Goal: Entertainment & Leisure: Consume media (video, audio)

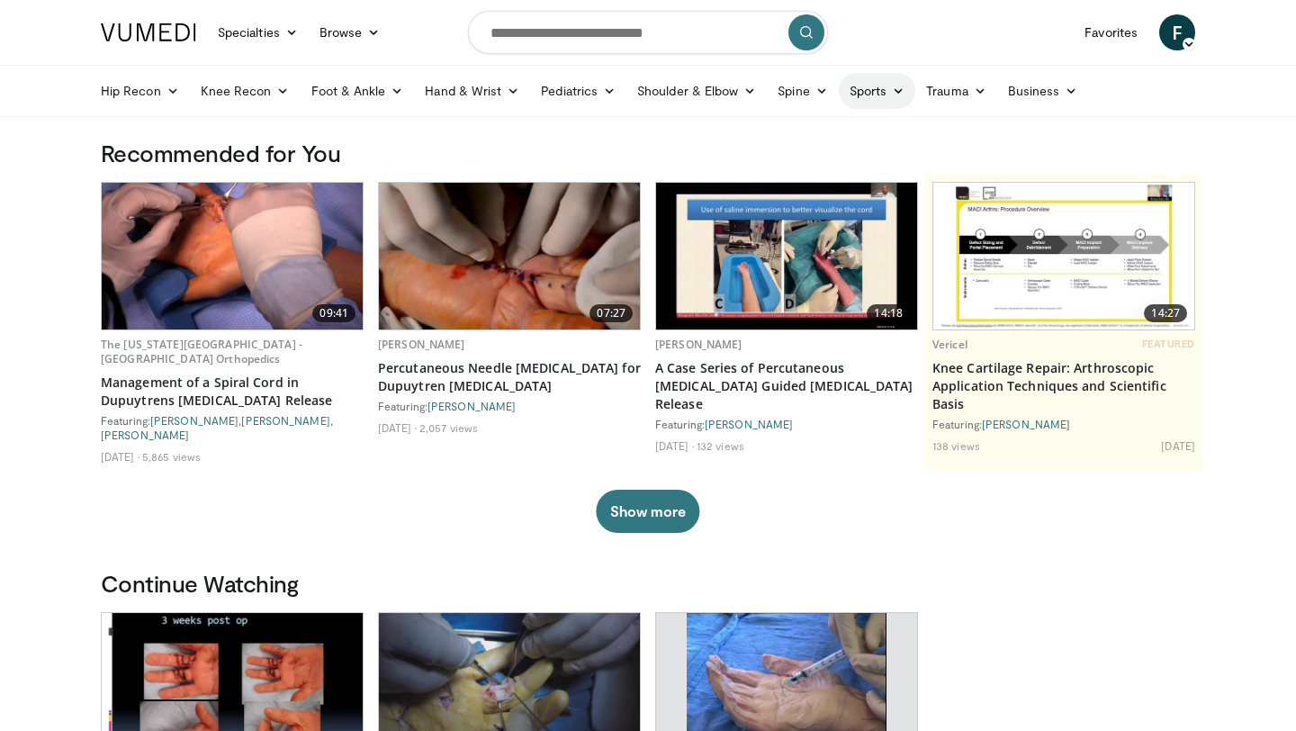
click at [892, 94] on icon at bounding box center [898, 91] width 13 height 13
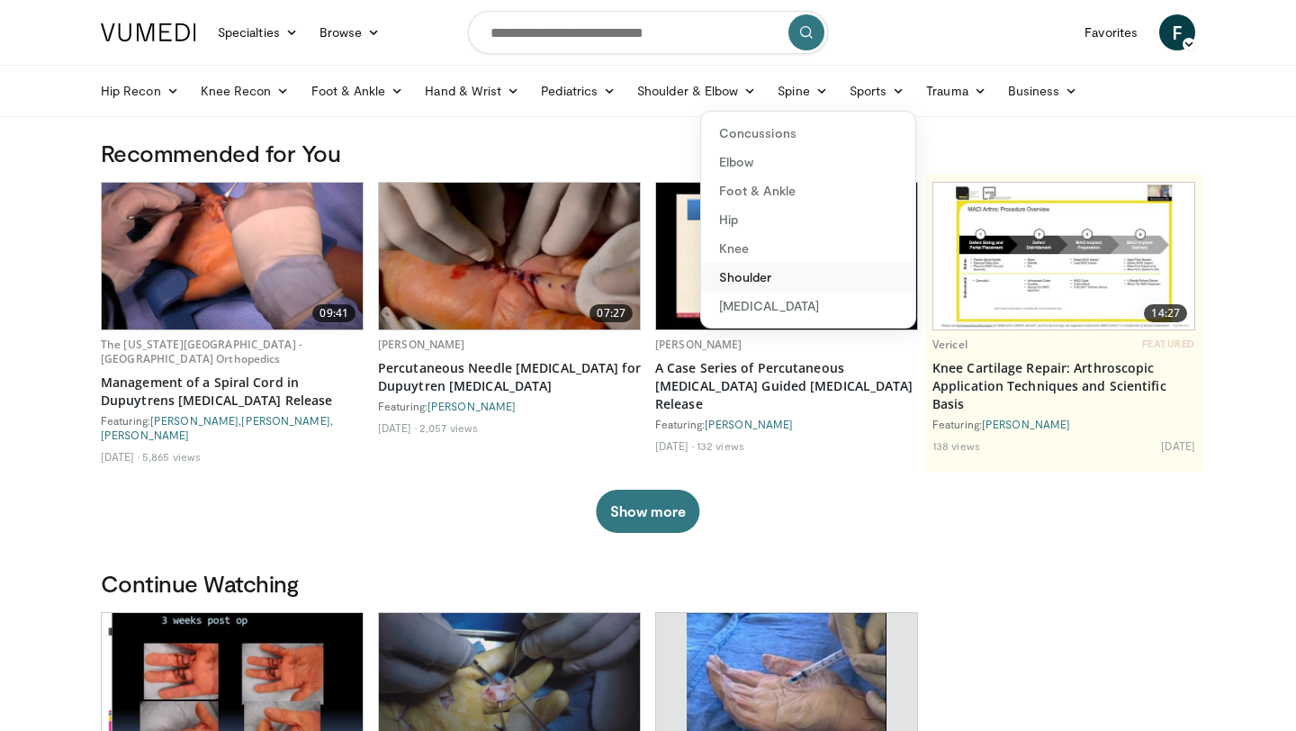
click at [758, 283] on link "Shoulder" at bounding box center [808, 277] width 214 height 29
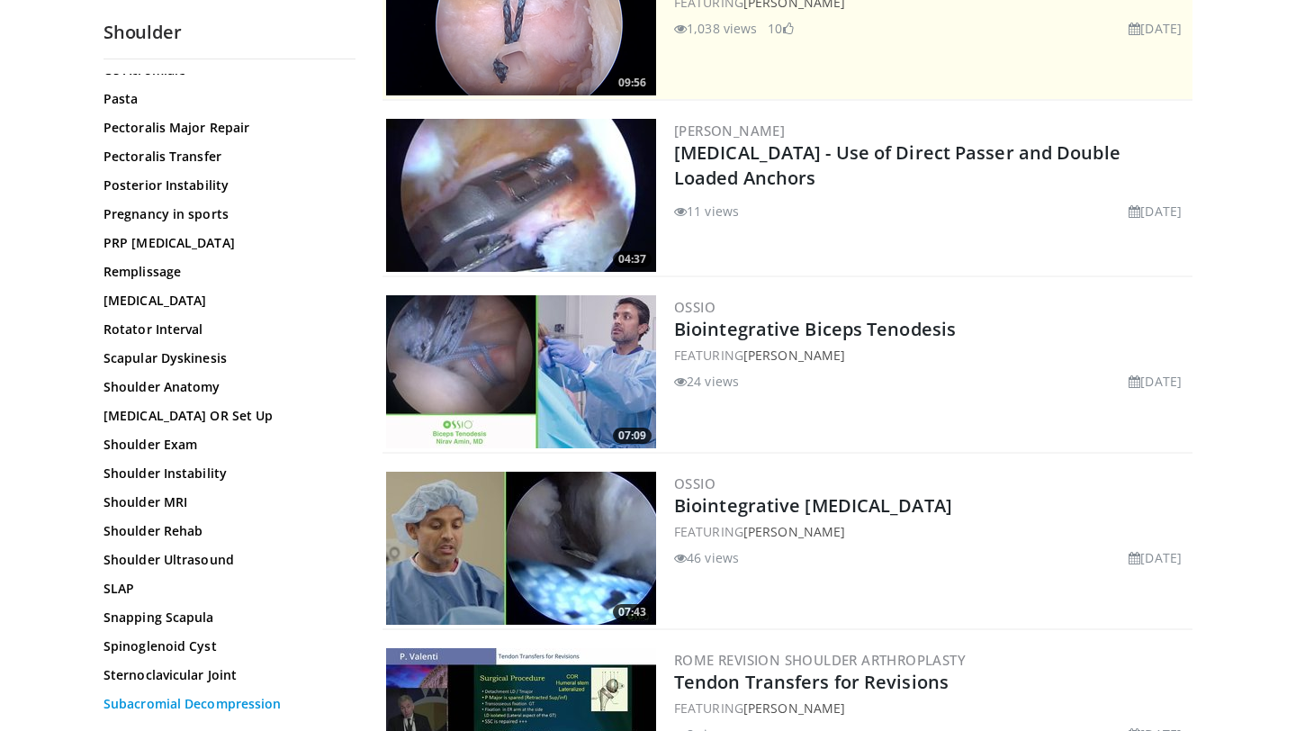
scroll to position [955, 0]
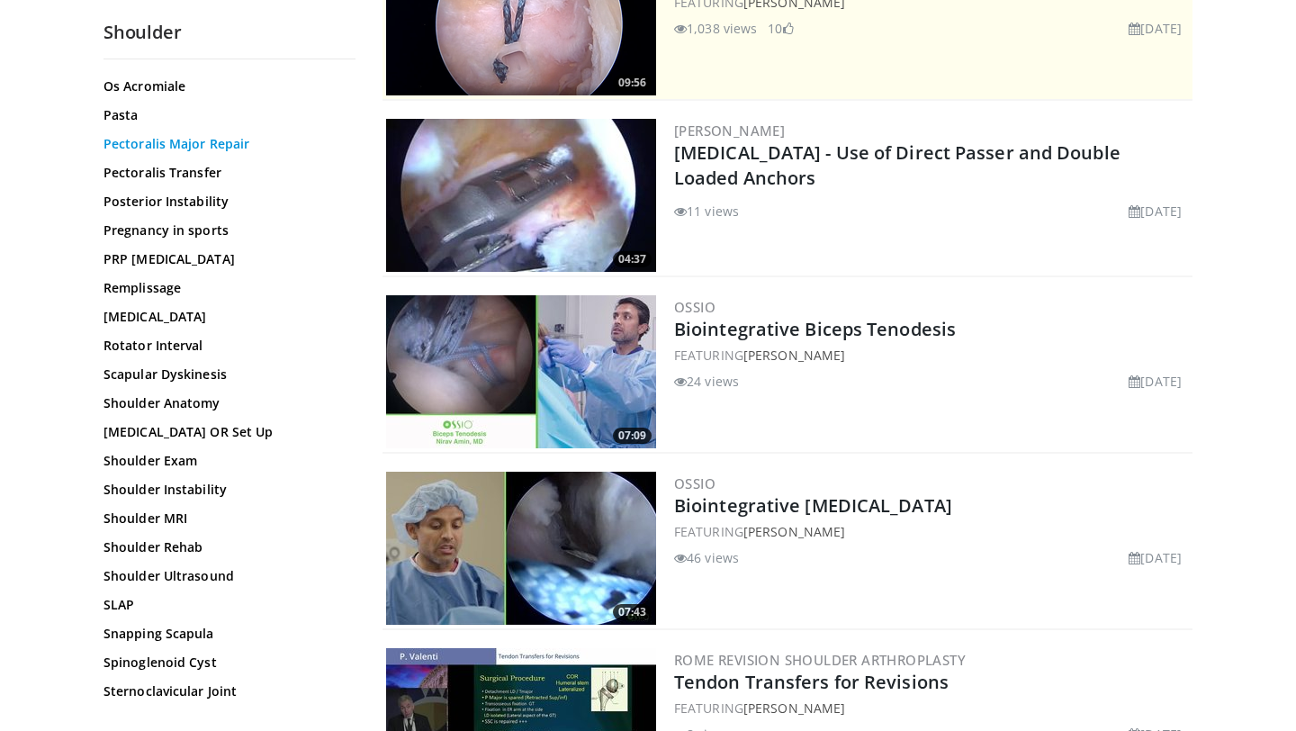
click at [184, 144] on link "Pectoralis Major Repair" at bounding box center [224, 144] width 243 height 18
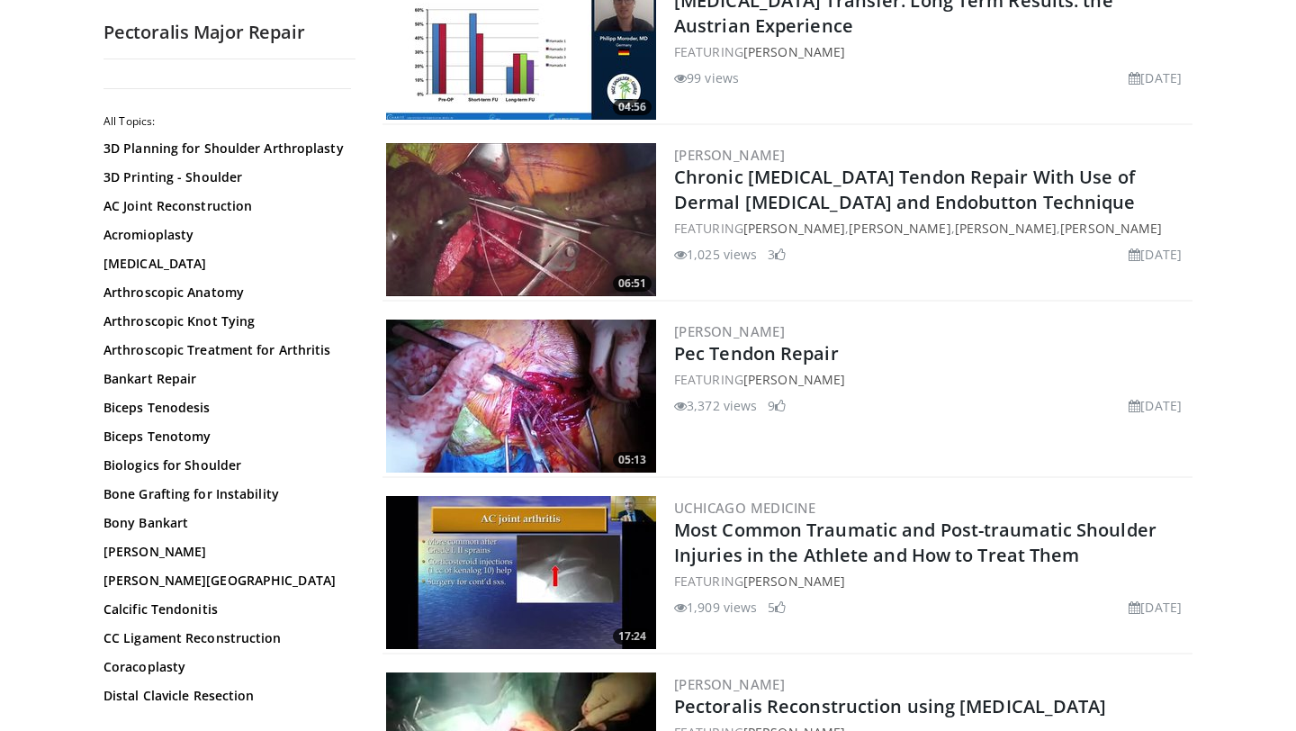
scroll to position [1825, 0]
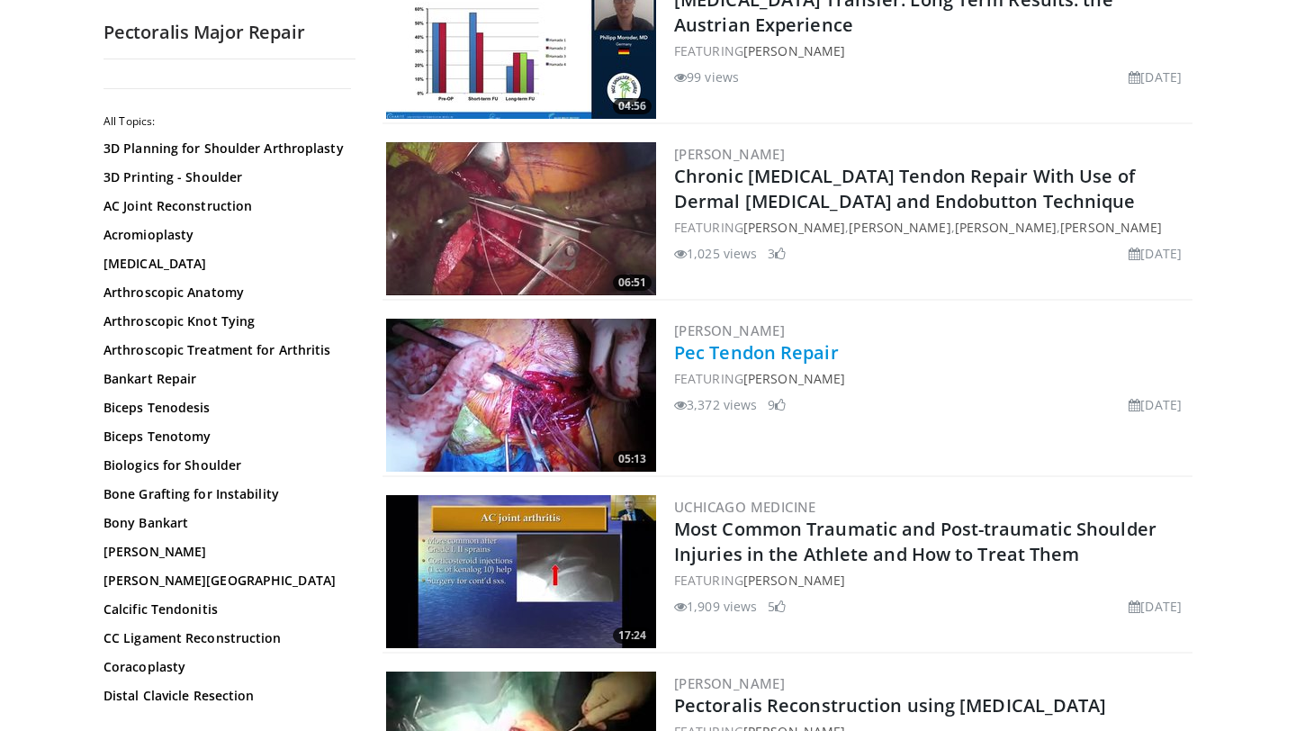
click at [706, 359] on link "Pec Tendon Repair" at bounding box center [756, 352] width 165 height 24
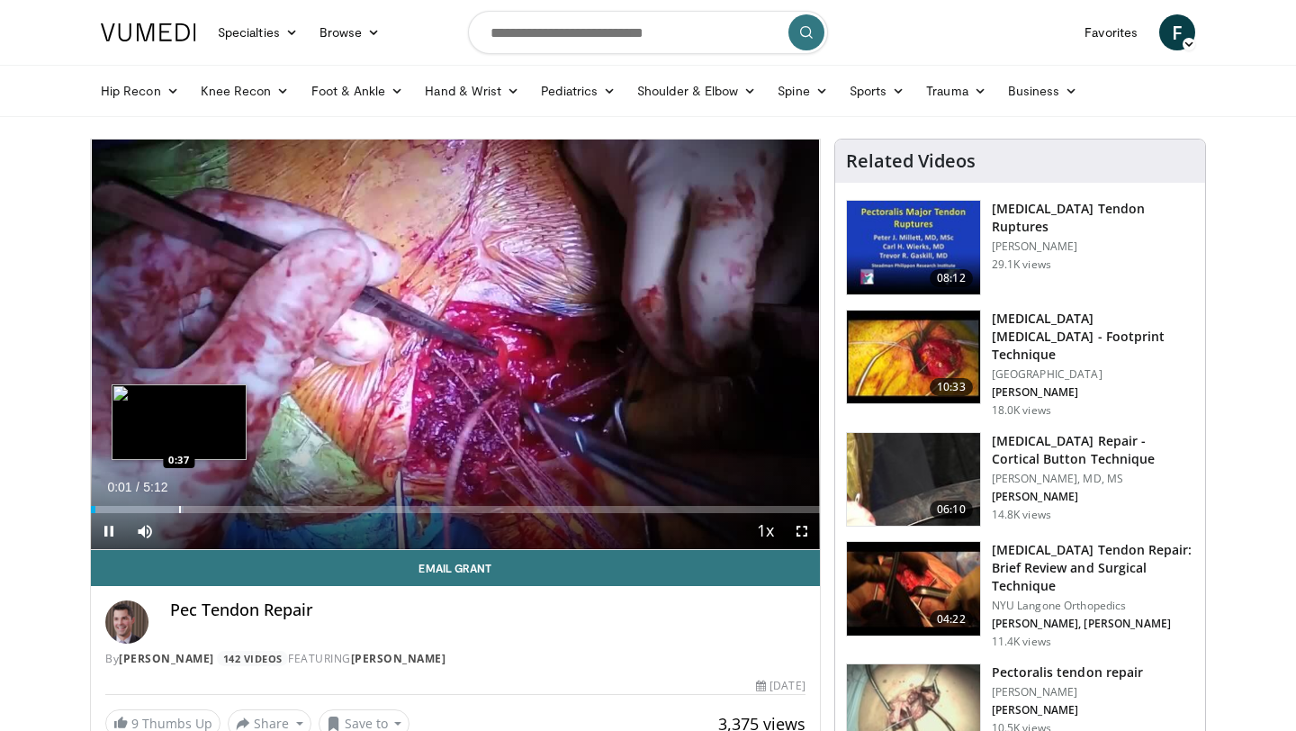
click at [173, 502] on div "Loaded : 12.66% 0:01 0:37" at bounding box center [455, 504] width 729 height 17
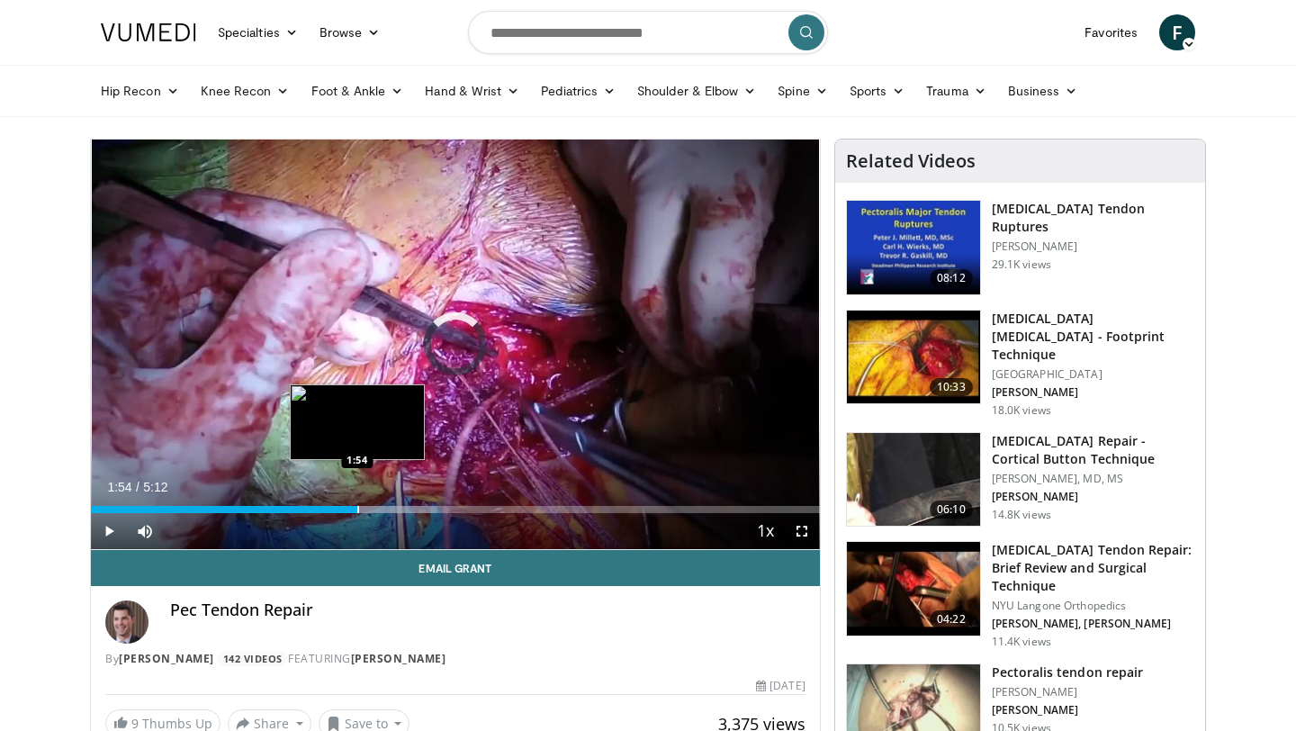
click at [356, 502] on div "Loaded : 47.56% 1:25 1:54" at bounding box center [455, 504] width 729 height 17
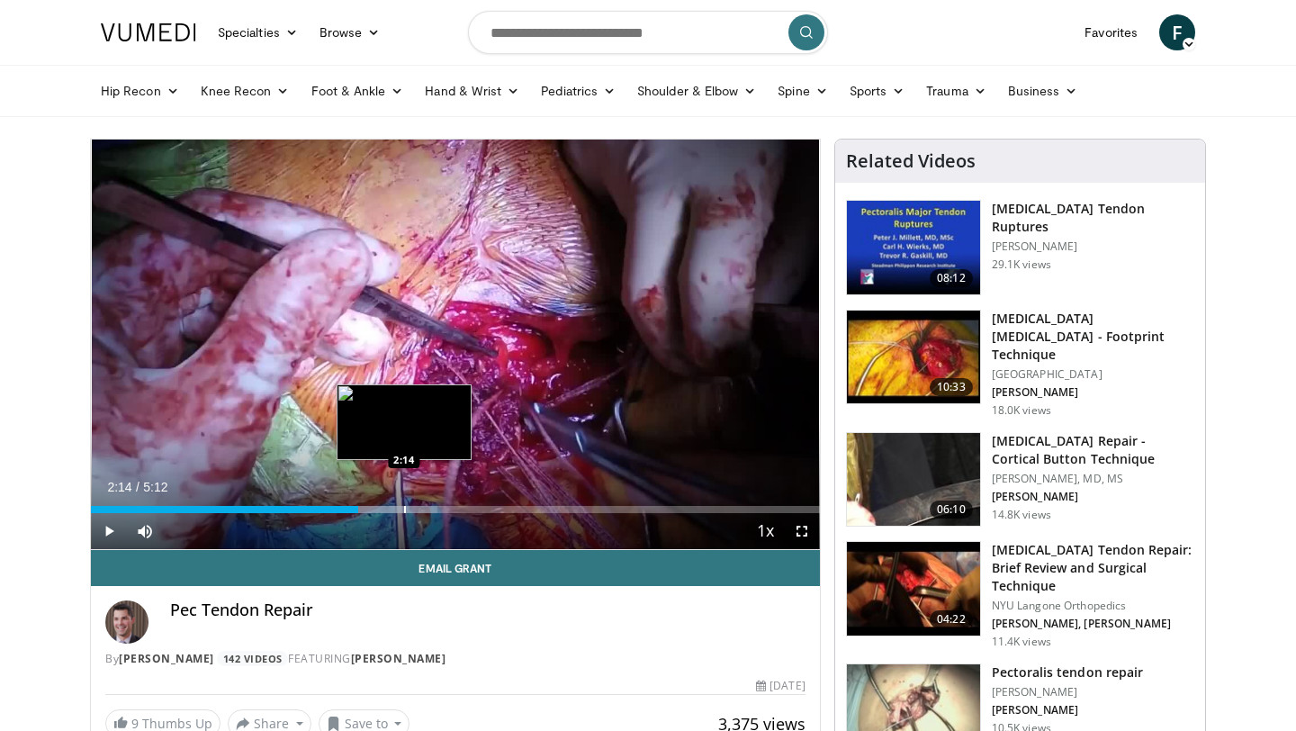
click at [403, 502] on div "Loaded : 47.56% 2:14 2:14" at bounding box center [455, 504] width 729 height 17
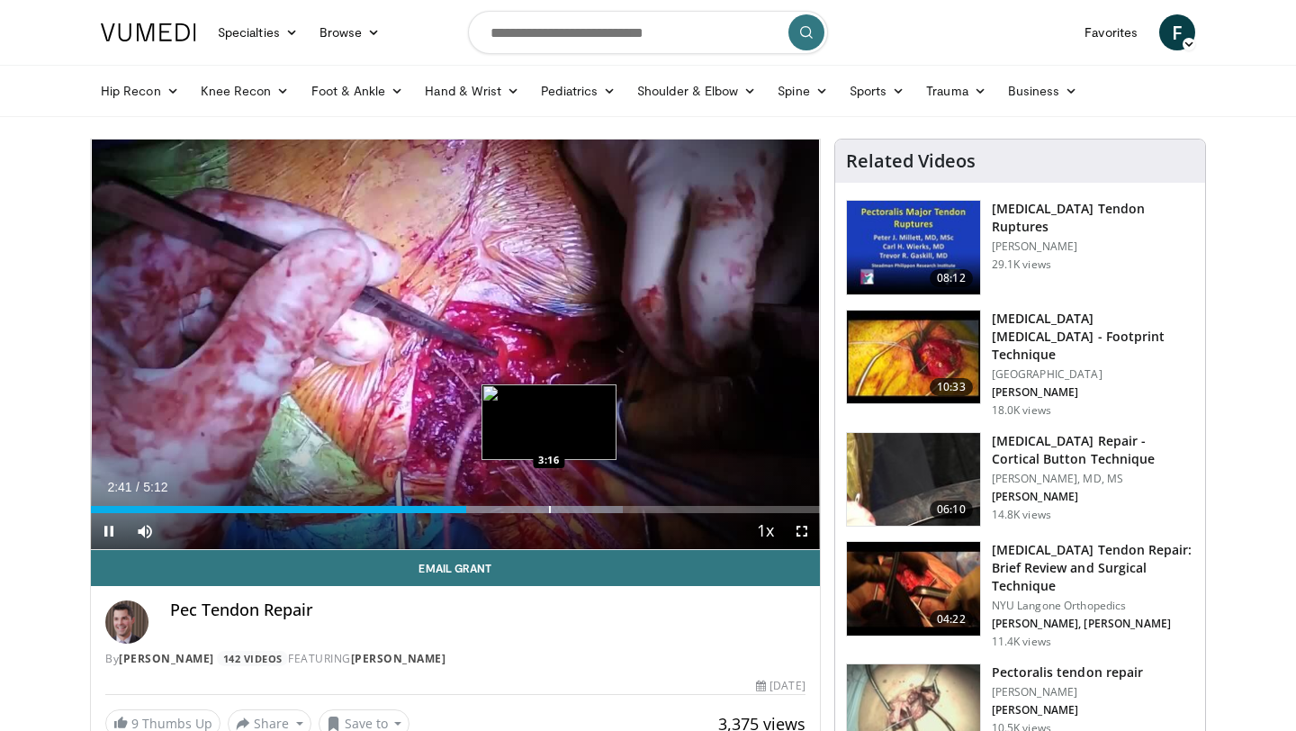
click at [548, 504] on div "Loaded : 72.94% 2:41 3:16" at bounding box center [455, 504] width 729 height 17
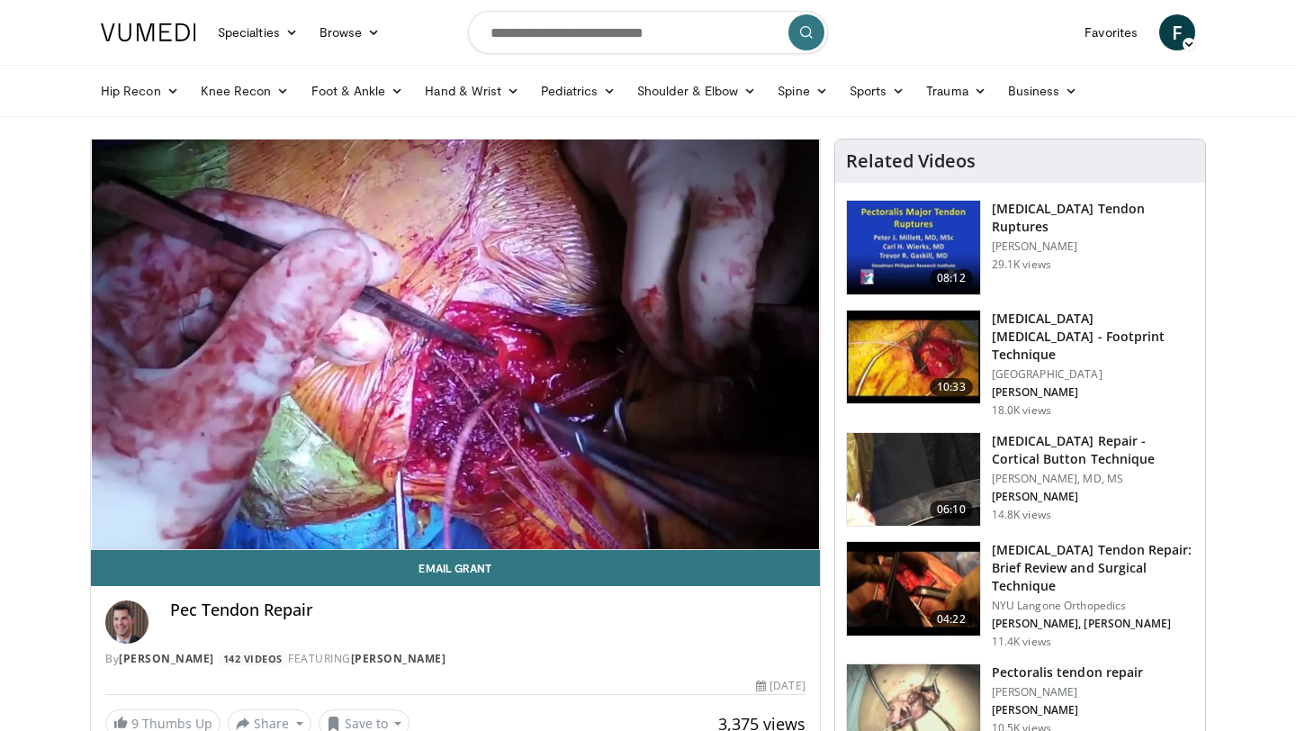
click at [578, 504] on video-js "**********" at bounding box center [455, 344] width 729 height 410
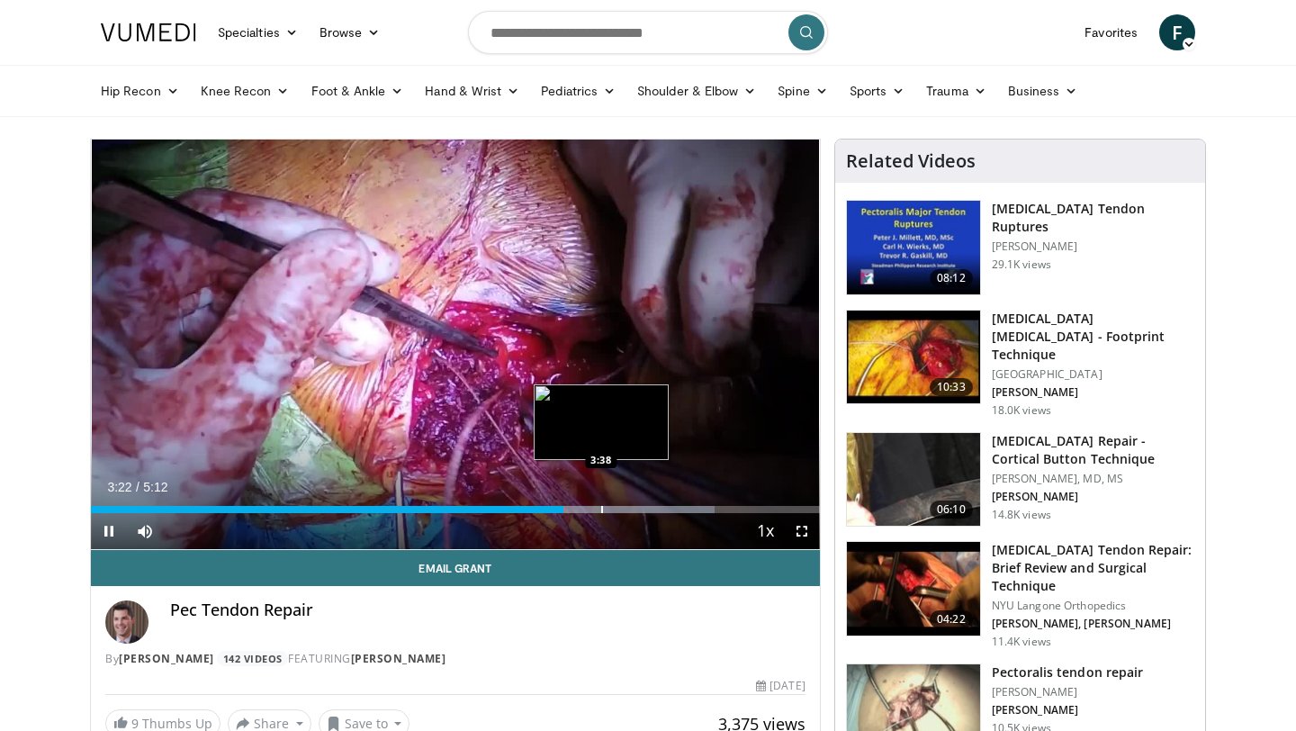
click at [584, 506] on div "Loaded : 85.63% 3:22 3:38" at bounding box center [455, 509] width 729 height 7
click at [613, 509] on div "Progress Bar" at bounding box center [613, 509] width 2 height 7
click at [648, 509] on div "Progress Bar" at bounding box center [649, 509] width 2 height 7
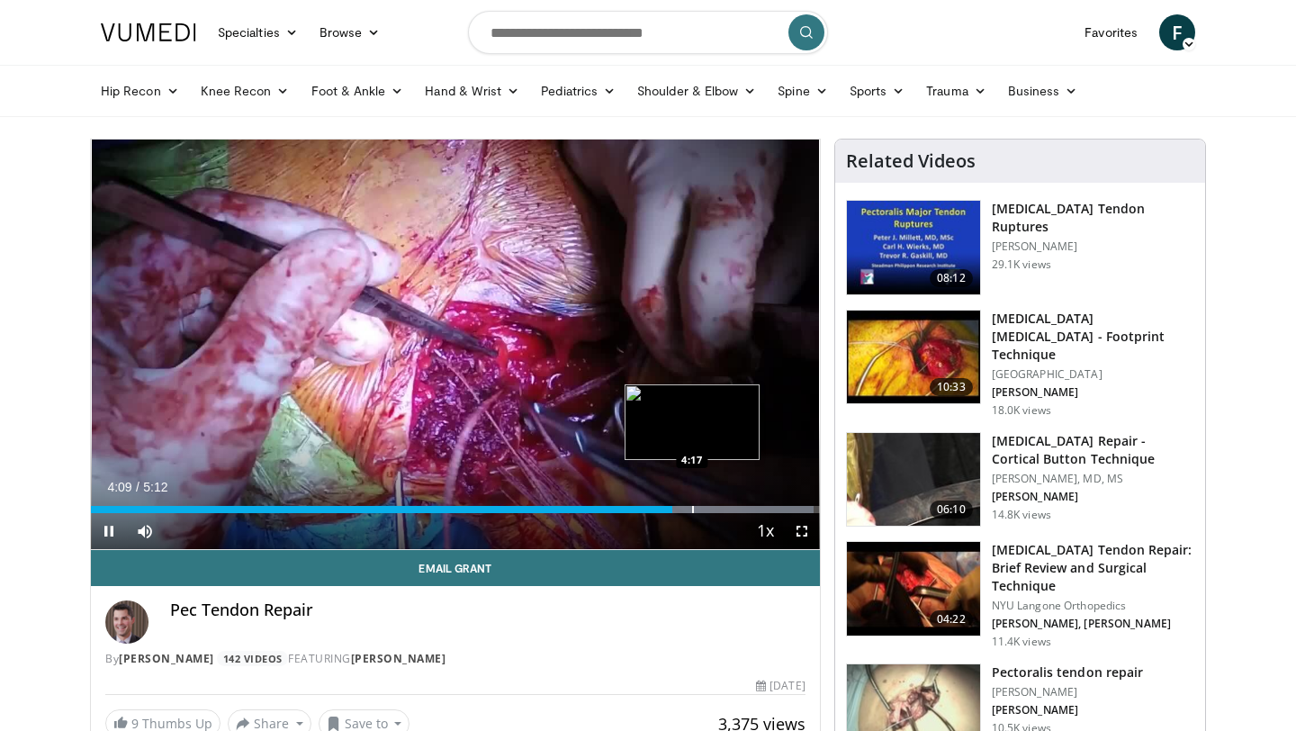
click at [697, 505] on div "Loaded : 99.14% 4:09 4:17" at bounding box center [455, 504] width 729 height 17
click at [708, 507] on div "Progress Bar" at bounding box center [709, 509] width 2 height 7
click at [738, 505] on div "Loaded : 100.00% 4:25 4:37" at bounding box center [455, 504] width 729 height 17
